Goal: Find specific page/section: Find specific page/section

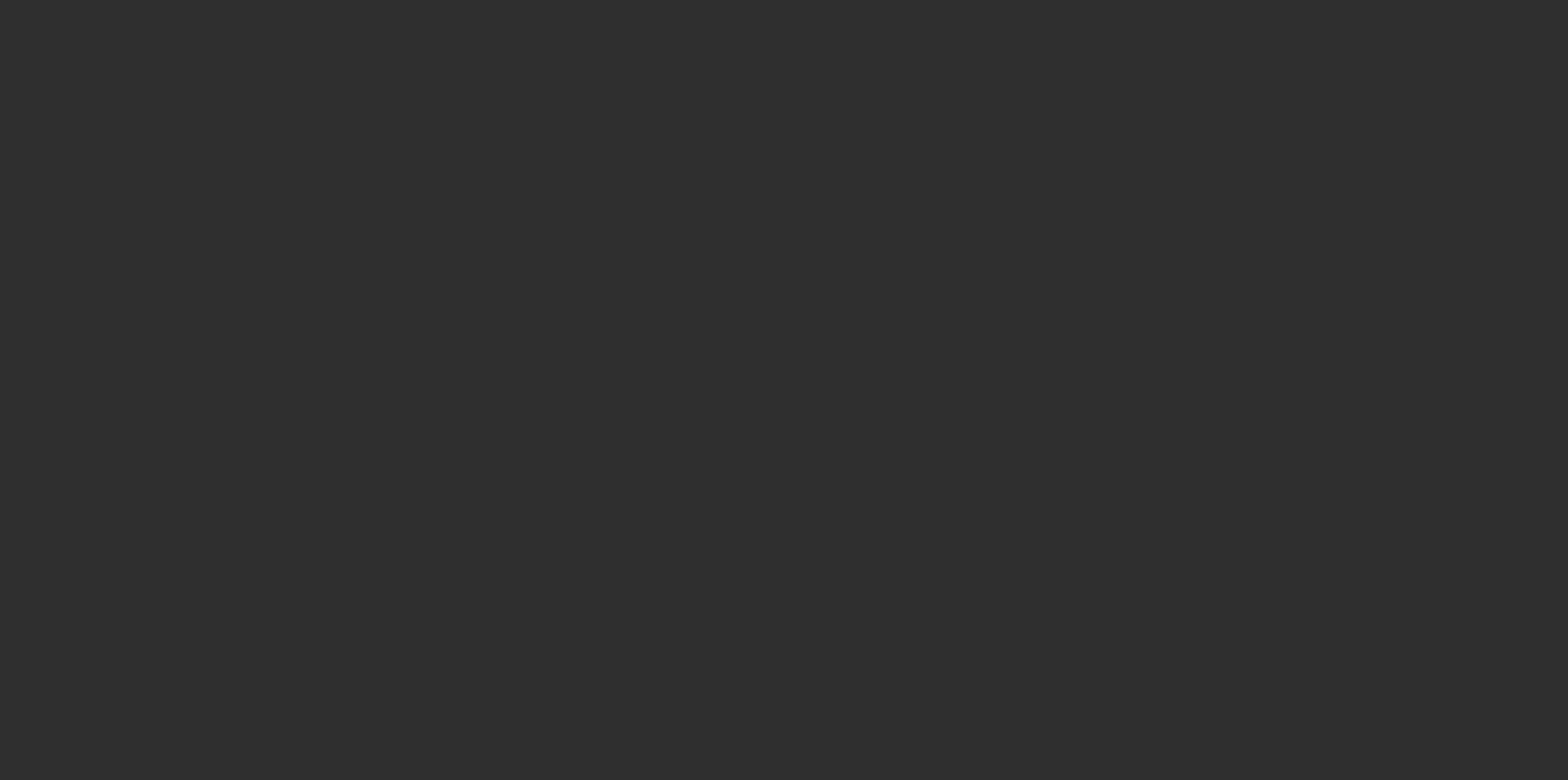
select select "10"
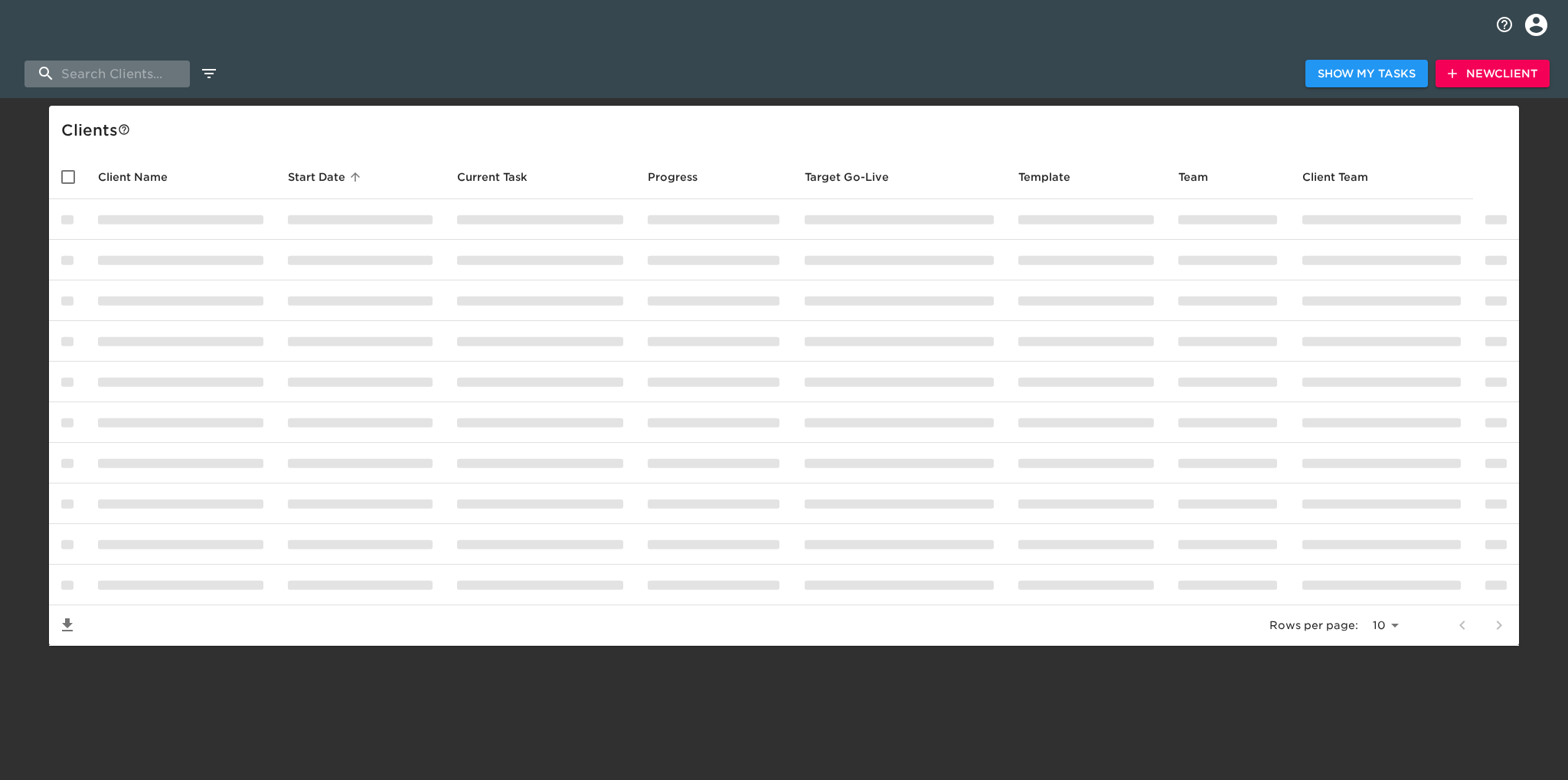
click at [128, 74] on input "search" at bounding box center [107, 74] width 166 height 27
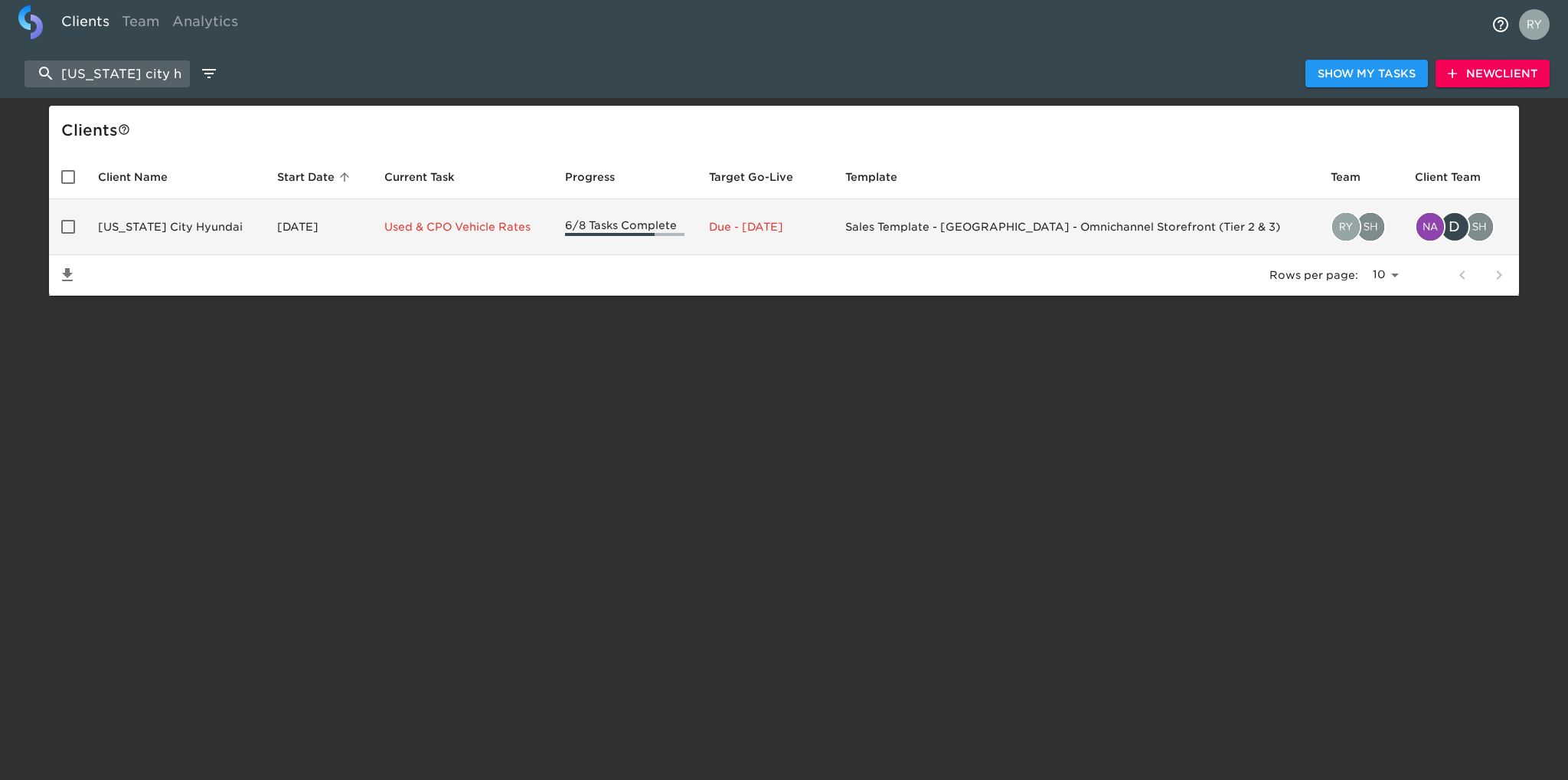
type input "[US_STATE] city h"
click at [177, 222] on td "[US_STATE] City Hyundai" at bounding box center [175, 227] width 179 height 56
